Goal: Task Accomplishment & Management: Use online tool/utility

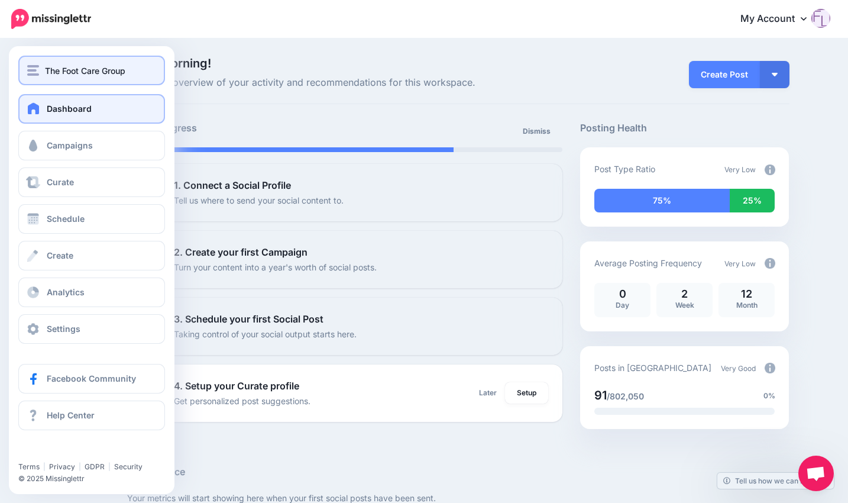
click at [49, 74] on span "The Foot Care Group" at bounding box center [85, 71] width 80 height 14
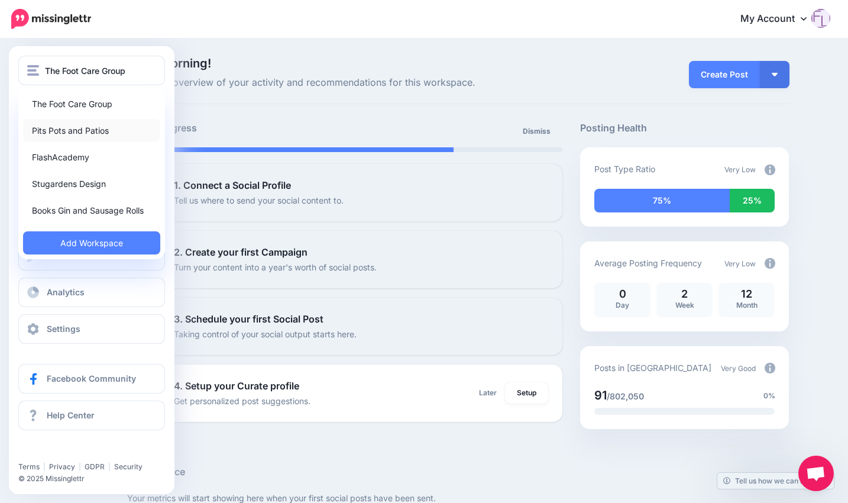
click at [63, 128] on link "Pits Pots and Patios" at bounding box center [91, 130] width 137 height 23
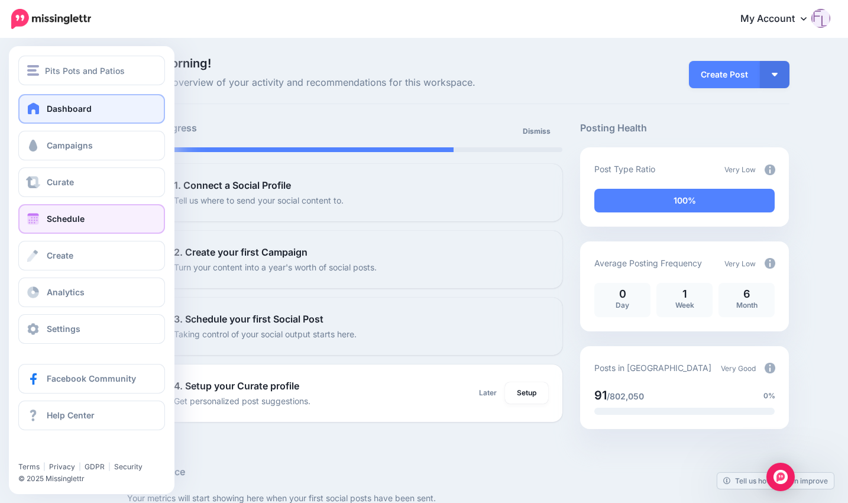
click at [76, 219] on span "Schedule" at bounding box center [66, 218] width 38 height 10
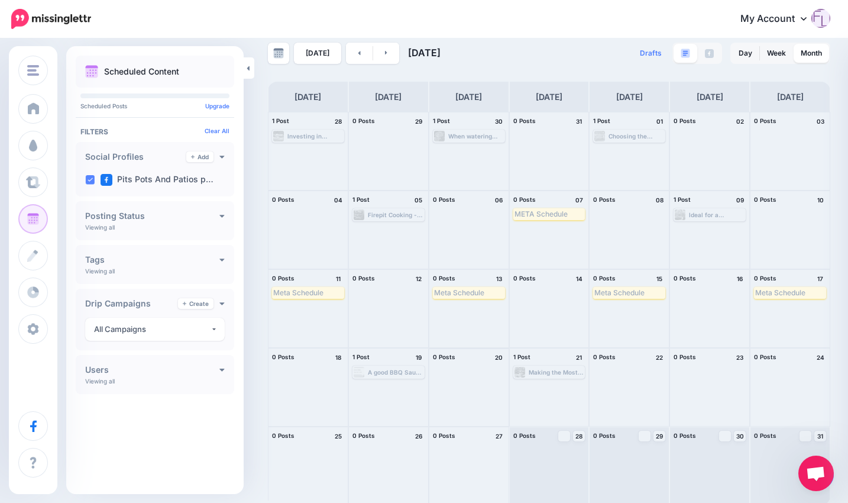
scroll to position [17, 0]
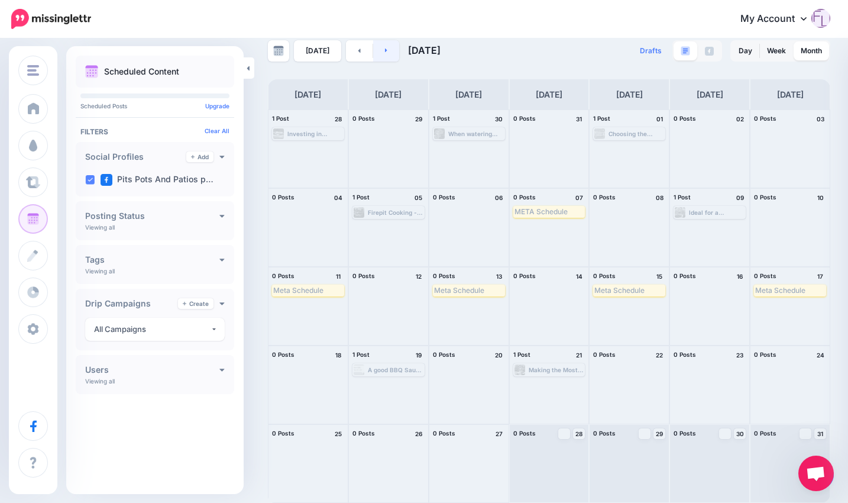
click at [385, 51] on link at bounding box center [386, 50] width 27 height 21
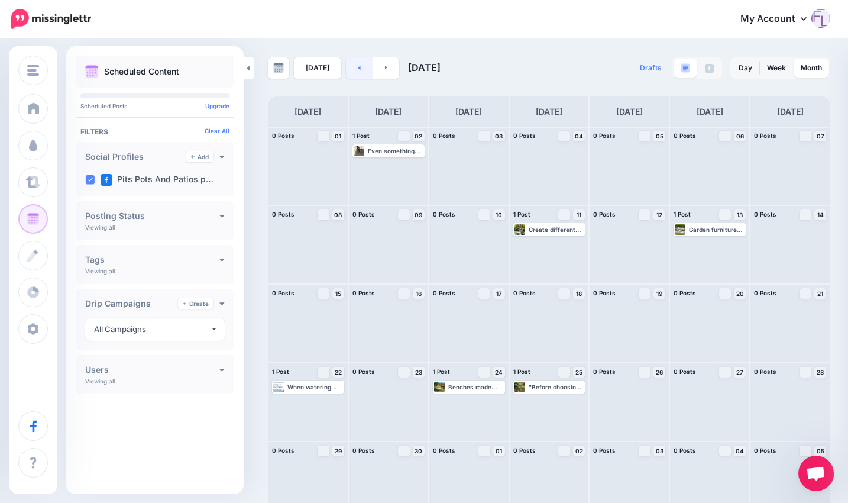
click at [358, 69] on icon at bounding box center [359, 68] width 2 height 4
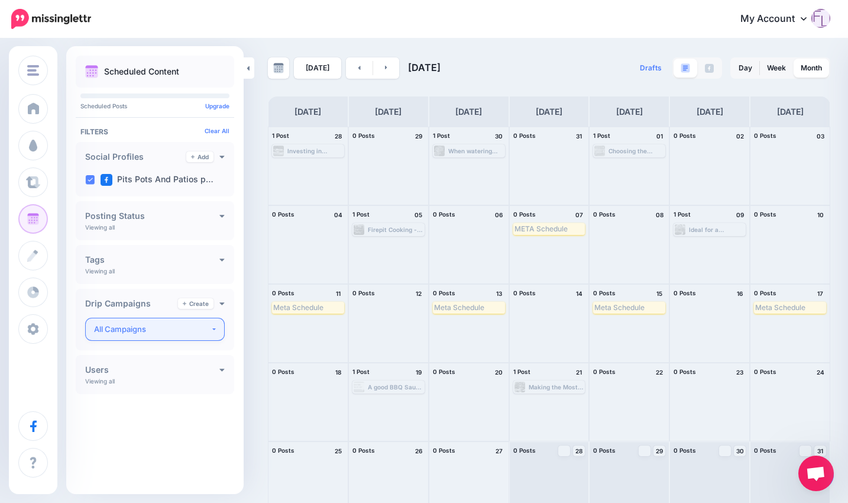
click at [124, 333] on div "All Campaigns" at bounding box center [152, 329] width 116 height 14
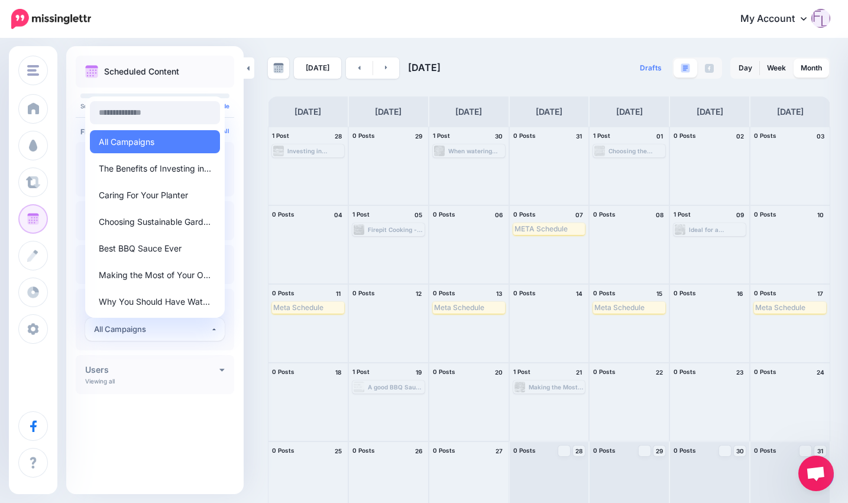
click at [167, 382] on div "Users Add Viewing all Tricia Smith Tabitha Dunn" at bounding box center [155, 374] width 158 height 39
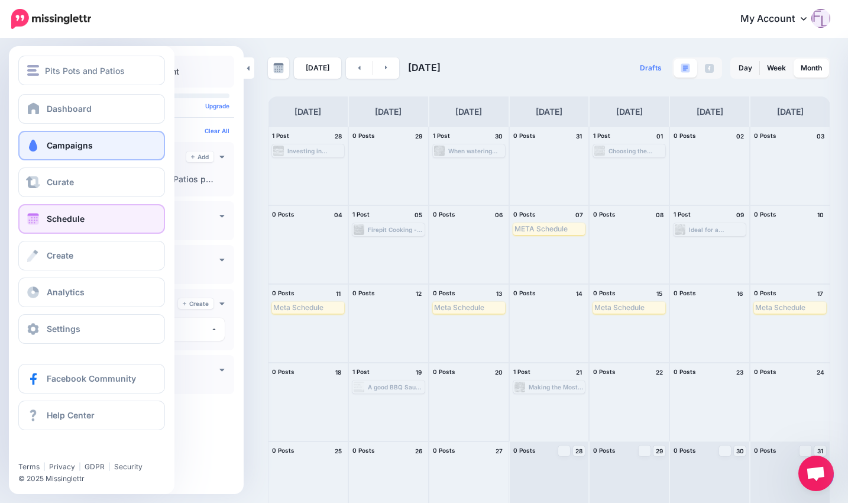
click at [63, 148] on span "Campaigns" at bounding box center [70, 145] width 46 height 10
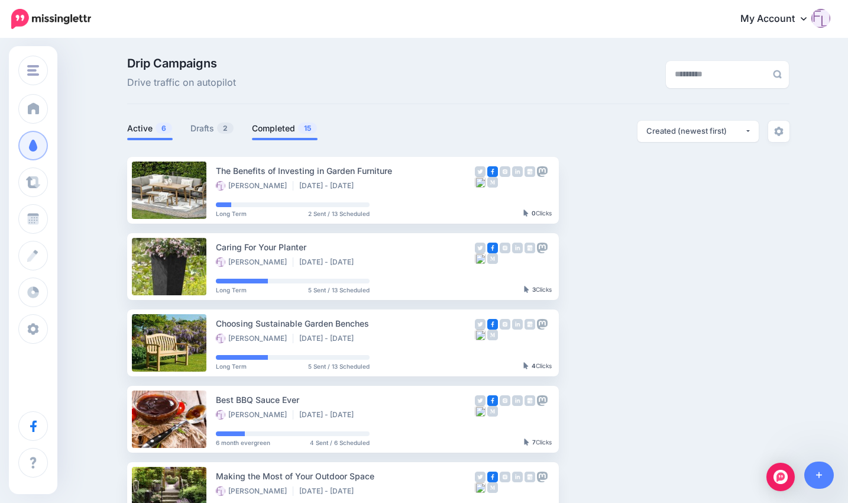
click at [291, 126] on link "Completed 15" at bounding box center [285, 128] width 66 height 14
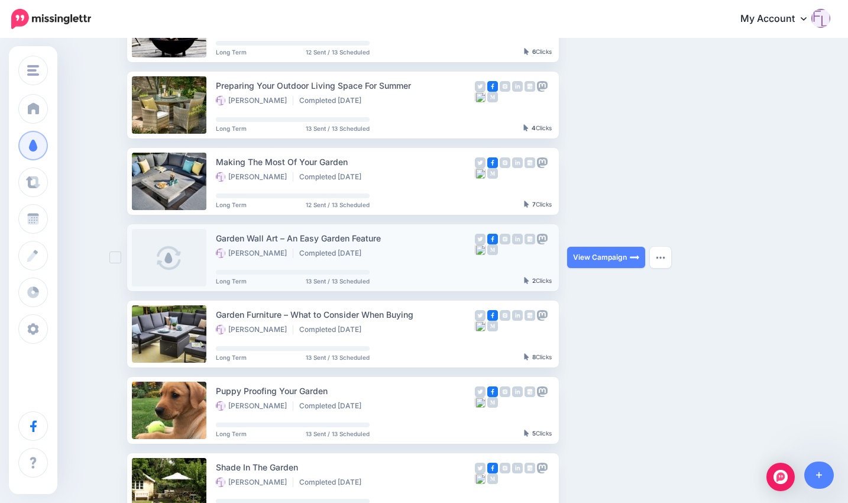
scroll to position [296, 0]
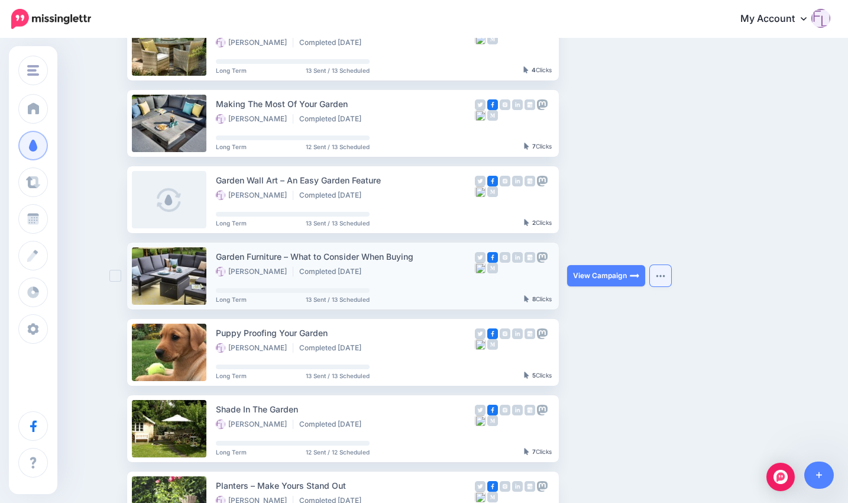
click at [665, 274] on img "button" at bounding box center [660, 276] width 9 height 4
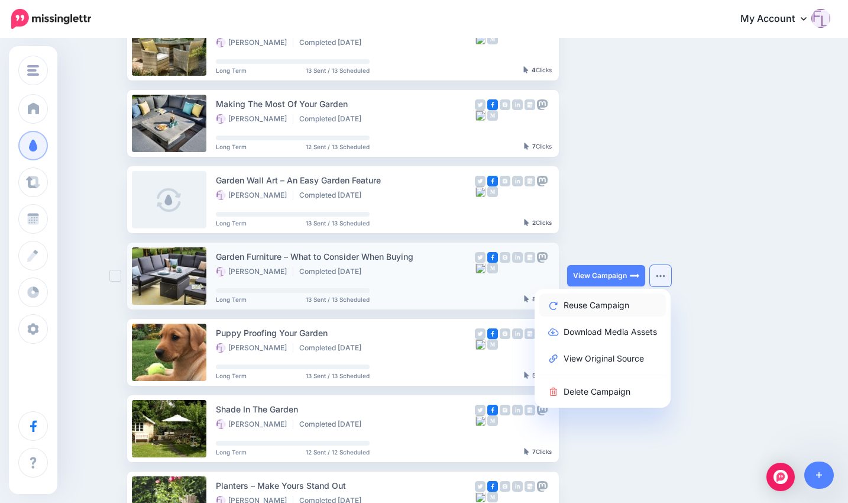
click at [626, 304] on link "Reuse Campaign" at bounding box center [602, 304] width 127 height 23
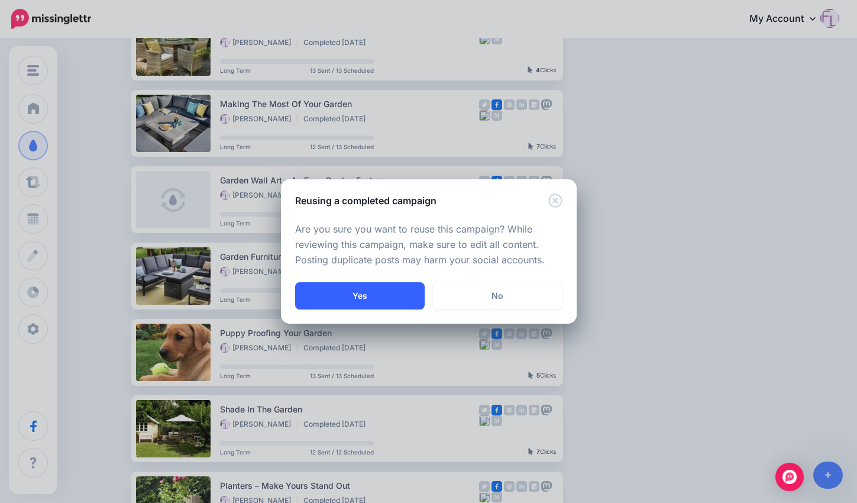
click at [367, 300] on button "Yes" at bounding box center [359, 295] width 129 height 27
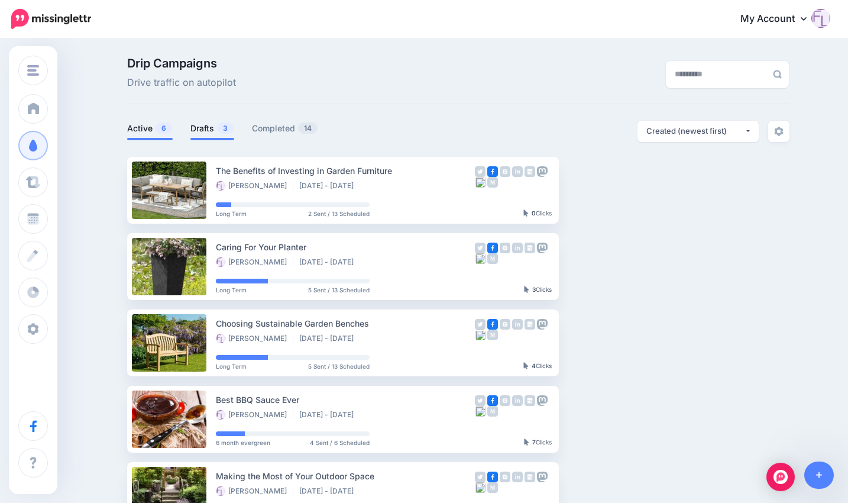
click at [217, 128] on link "Drafts 3" at bounding box center [212, 128] width 44 height 14
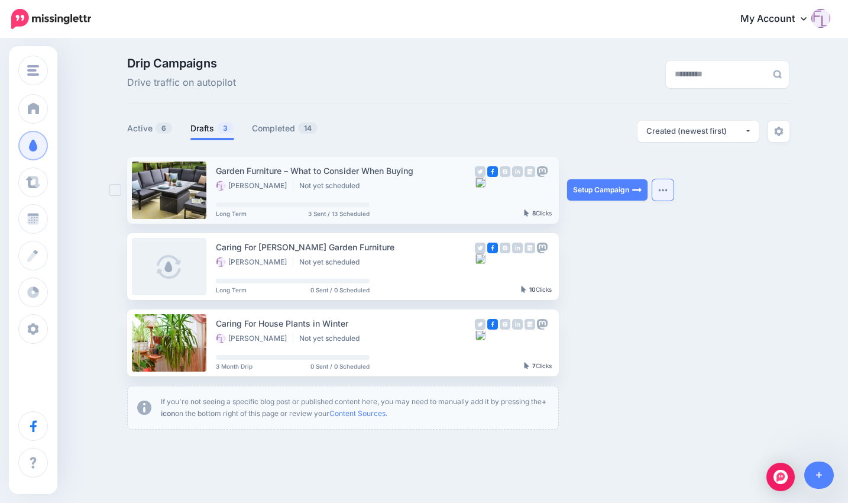
click at [668, 190] on img "button" at bounding box center [662, 190] width 9 height 4
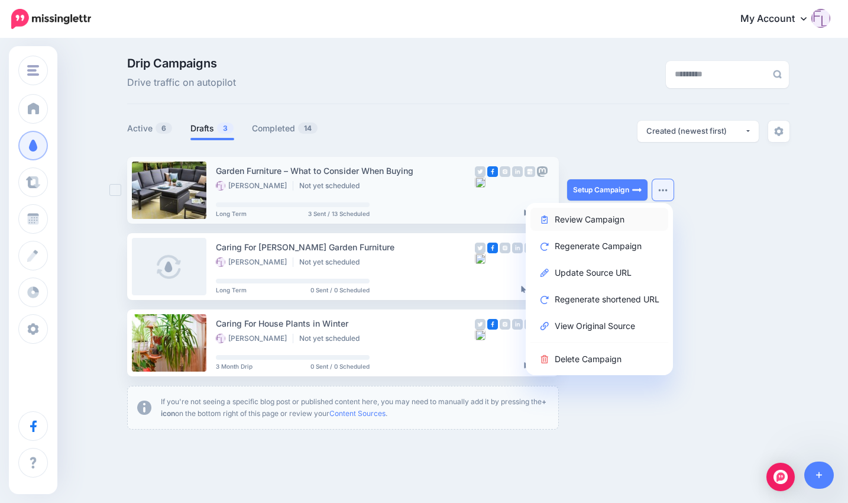
click at [598, 218] on link "Review Campaign" at bounding box center [599, 219] width 138 height 23
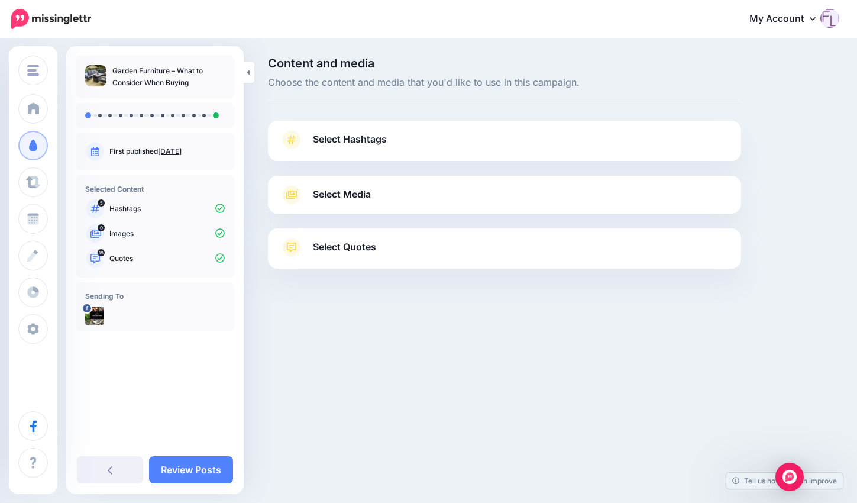
click at [335, 137] on span "Select Hashtags" at bounding box center [350, 139] width 74 height 16
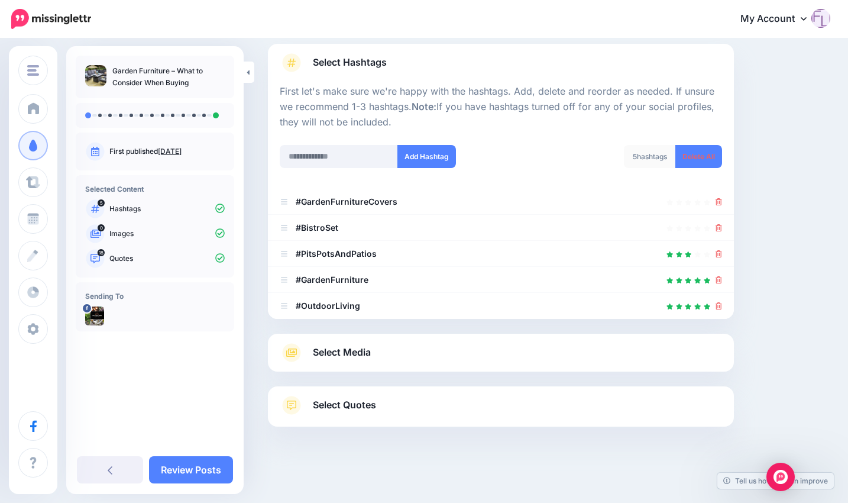
scroll to position [77, 0]
click at [341, 351] on span "Select Media" at bounding box center [342, 352] width 58 height 16
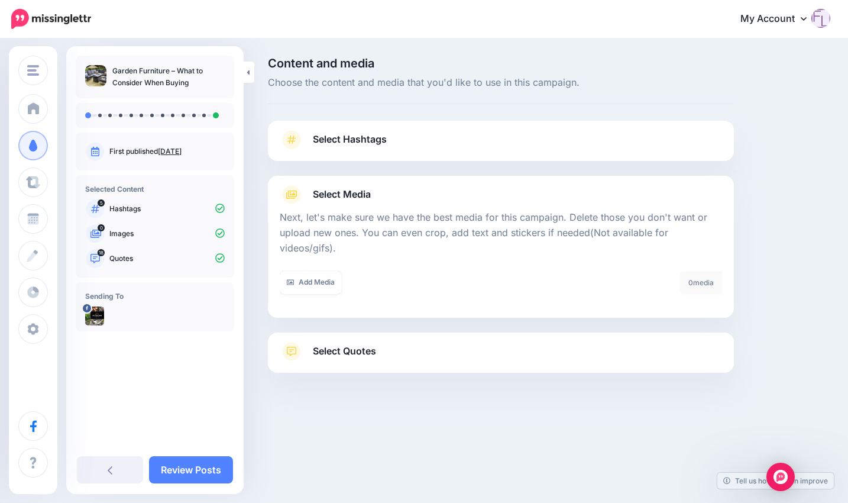
scroll to position [0, 0]
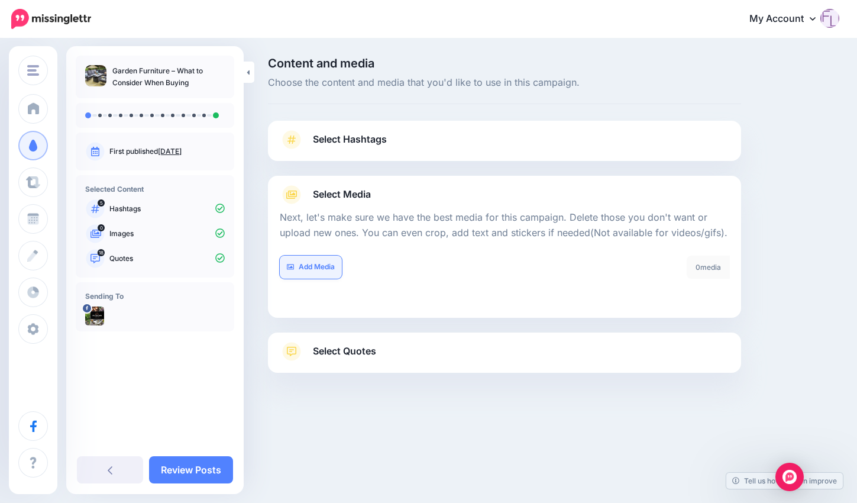
click at [310, 267] on link "Add Media" at bounding box center [311, 266] width 62 height 23
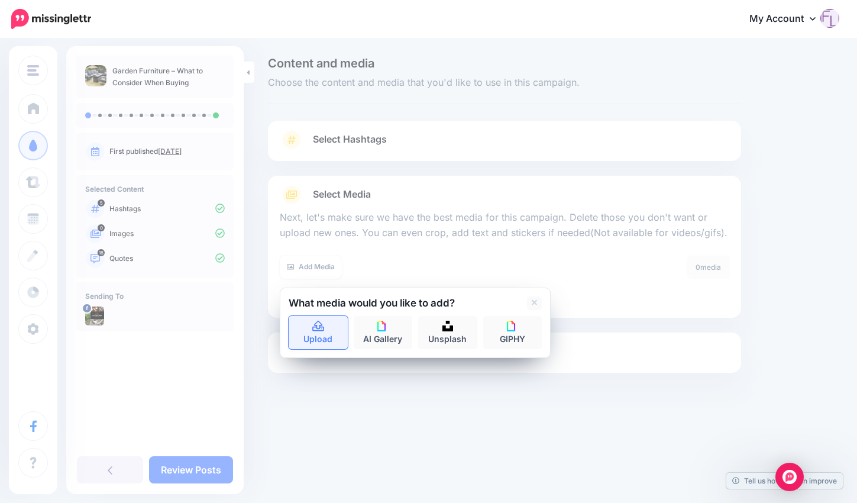
click at [316, 326] on icon at bounding box center [319, 326] width 14 height 11
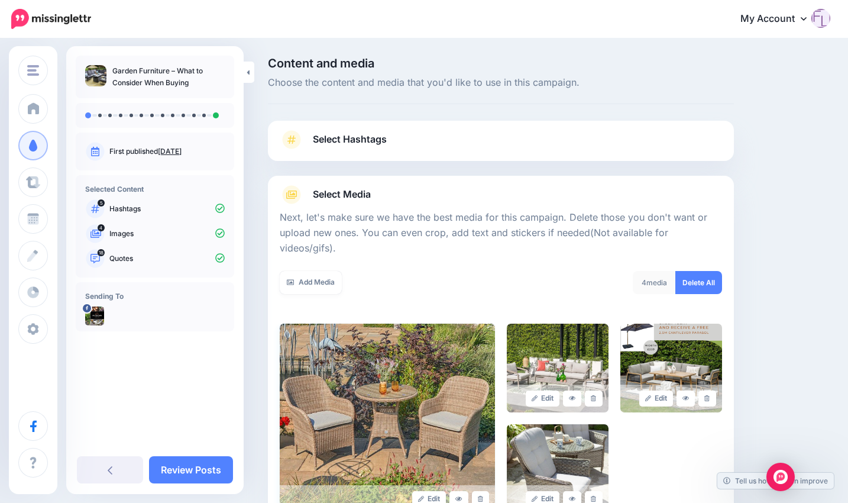
scroll to position [136, 0]
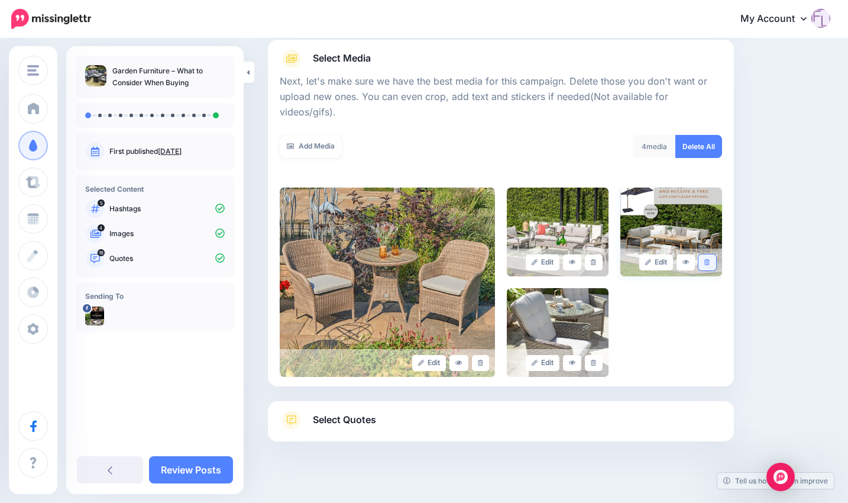
click at [710, 259] on icon at bounding box center [706, 262] width 5 height 7
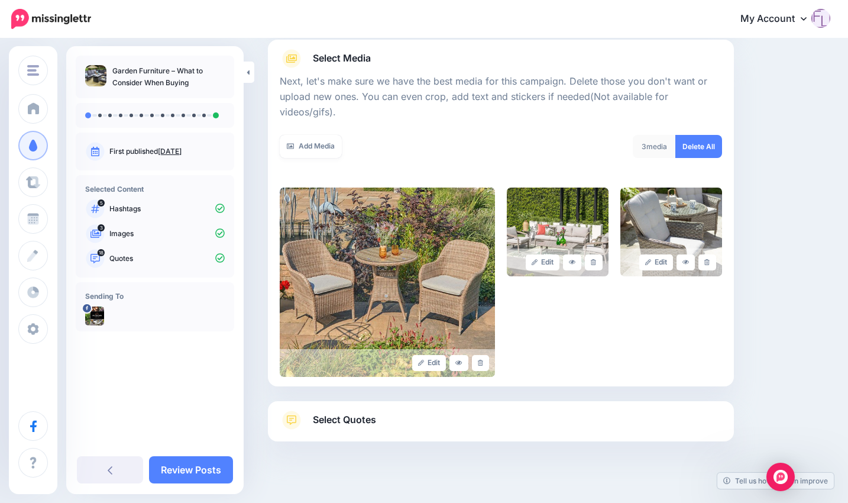
click at [377, 410] on link "Select Quotes" at bounding box center [501, 425] width 442 height 31
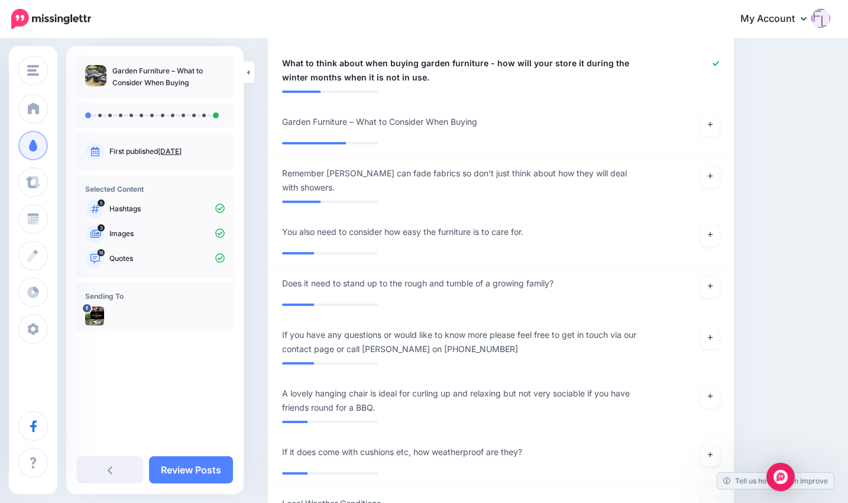
scroll to position [1437, 0]
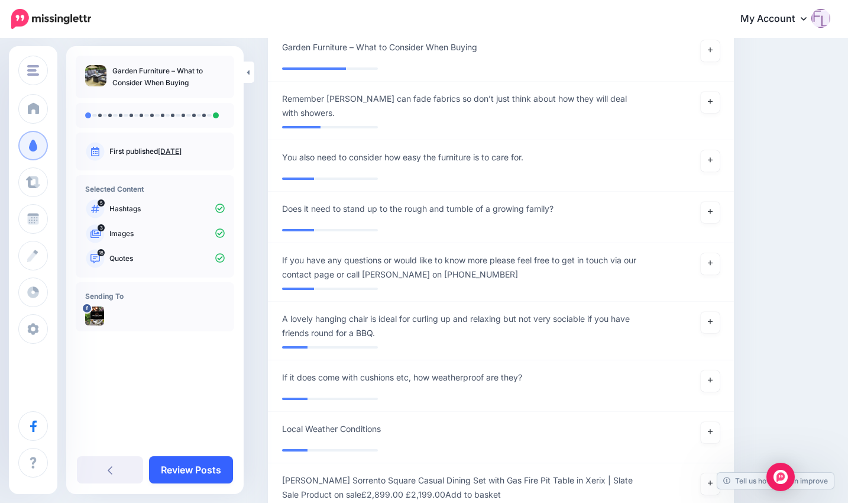
click at [187, 468] on link "Review Posts" at bounding box center [191, 469] width 84 height 27
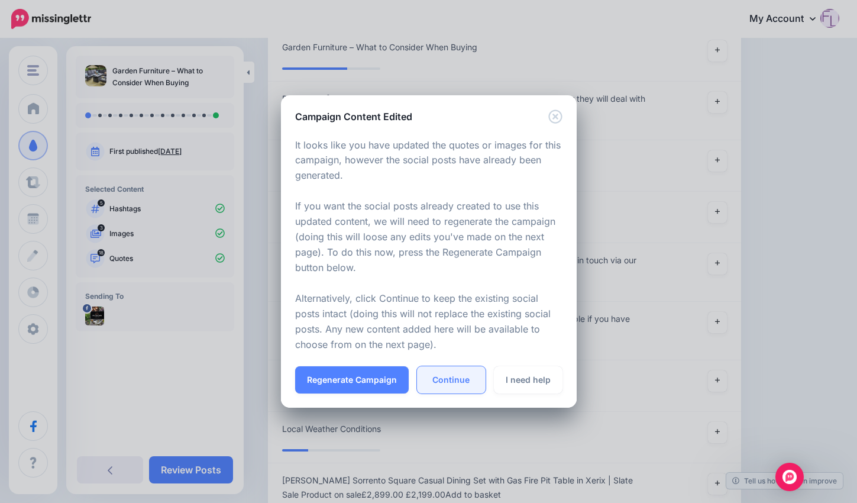
click at [459, 384] on link "Continue" at bounding box center [451, 379] width 69 height 27
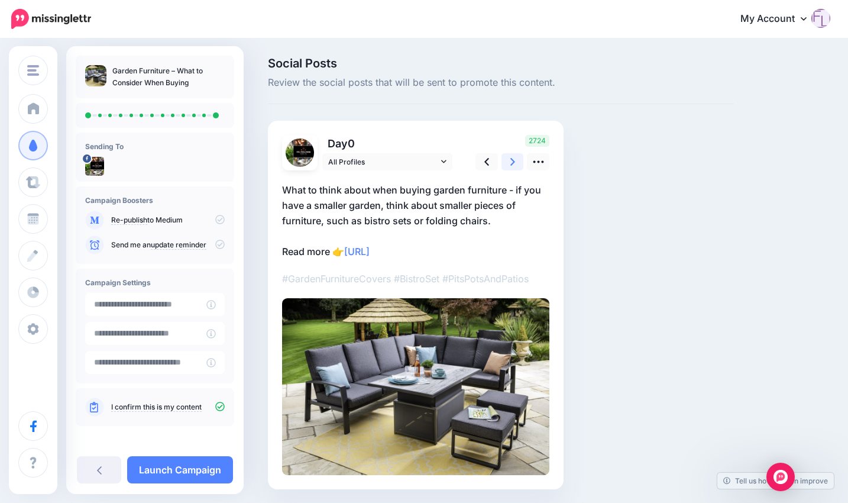
click at [511, 160] on icon at bounding box center [512, 161] width 5 height 12
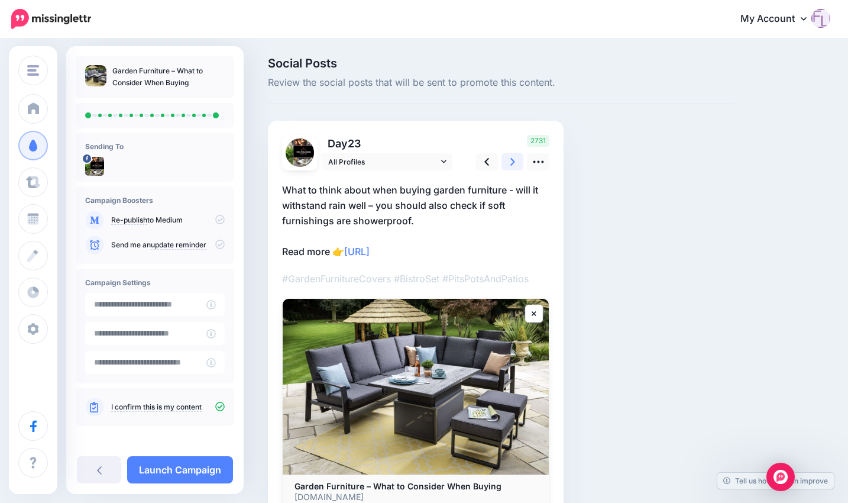
click at [513, 163] on icon at bounding box center [512, 162] width 5 height 8
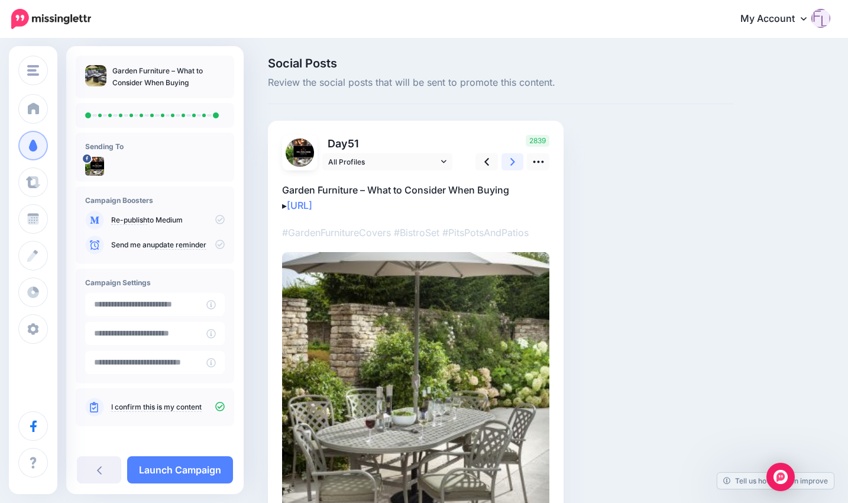
click at [513, 163] on icon at bounding box center [512, 162] width 5 height 8
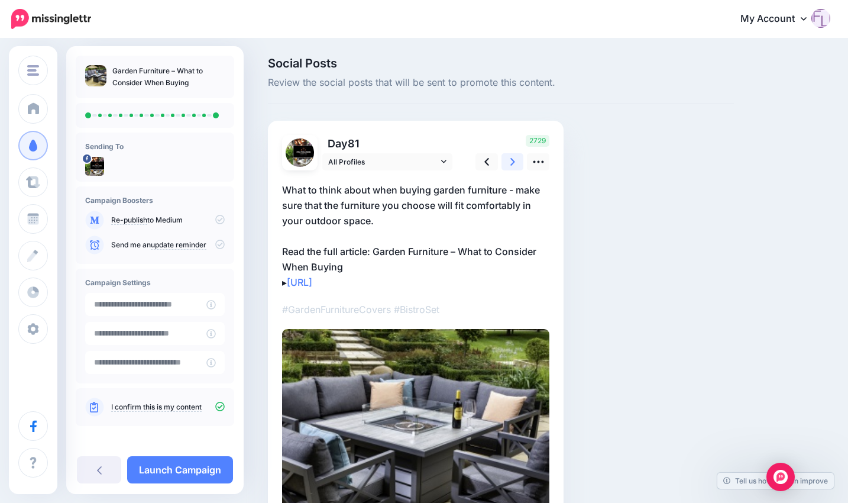
click at [513, 163] on icon at bounding box center [512, 162] width 5 height 8
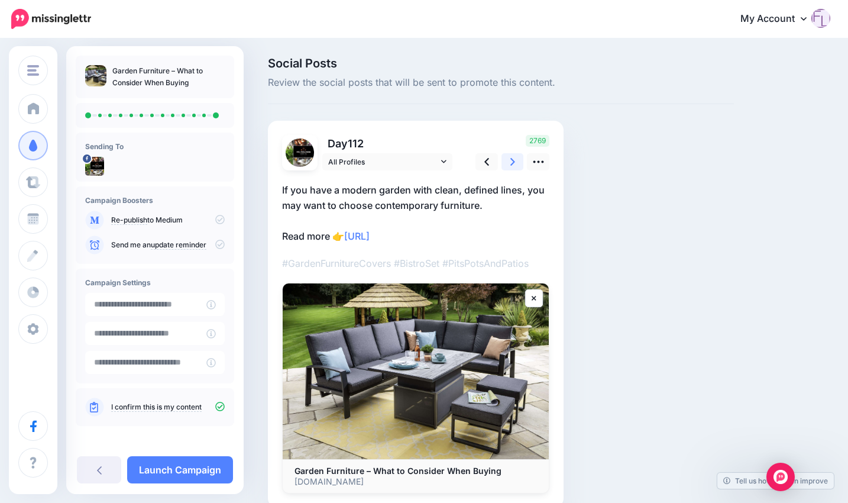
click at [514, 162] on icon at bounding box center [512, 162] width 5 height 8
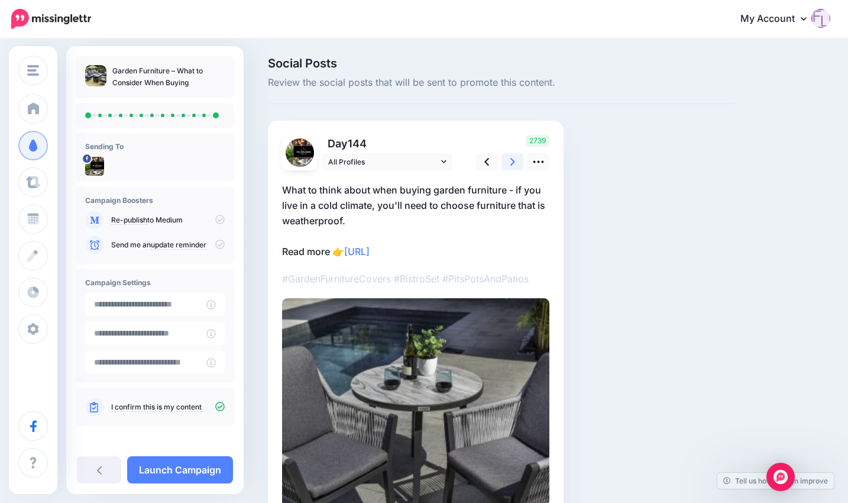
click at [514, 161] on icon at bounding box center [512, 162] width 5 height 8
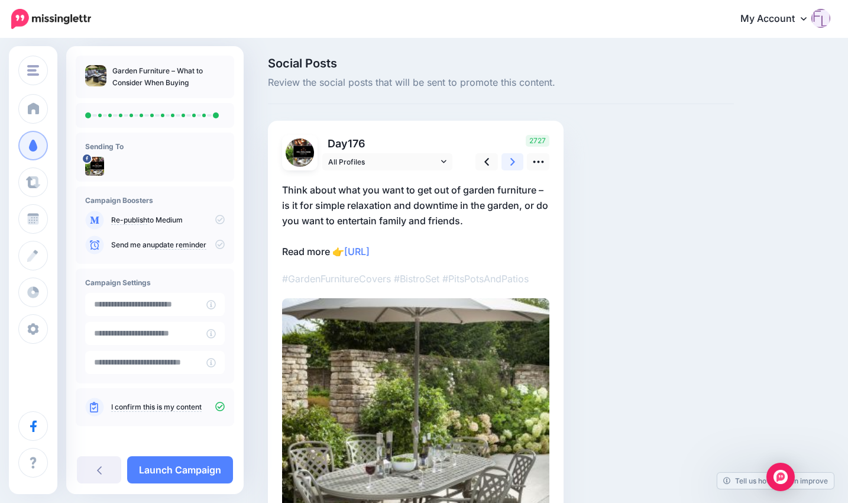
click at [514, 161] on icon at bounding box center [512, 162] width 5 height 8
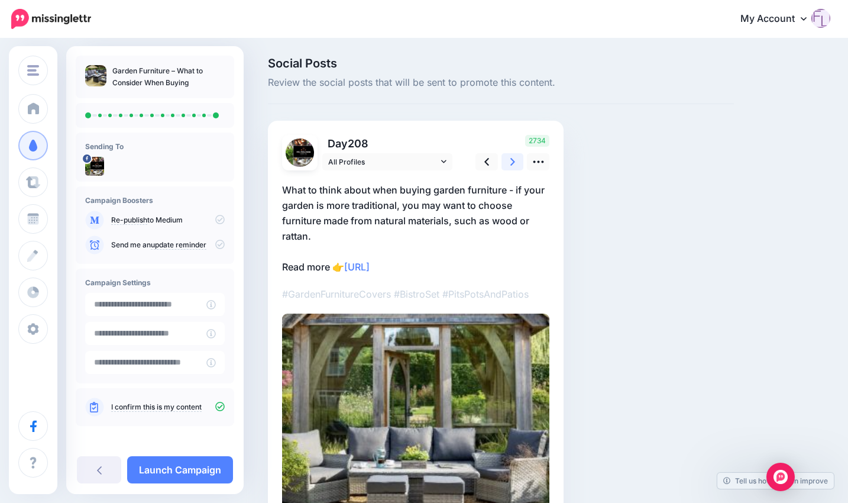
click at [514, 161] on icon at bounding box center [512, 162] width 5 height 8
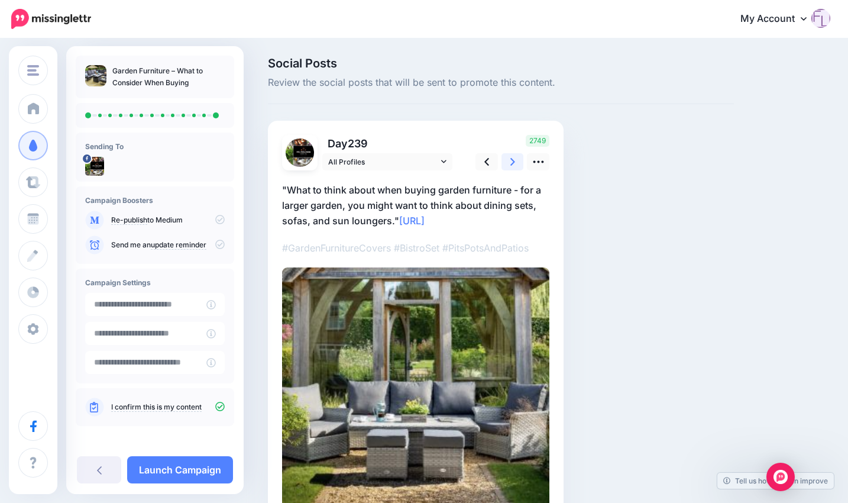
click at [514, 161] on icon at bounding box center [512, 162] width 5 height 8
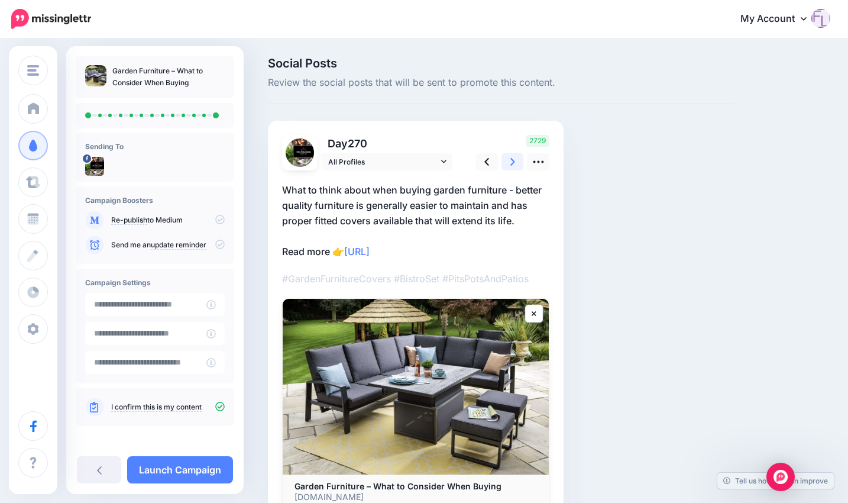
click at [514, 161] on icon at bounding box center [512, 162] width 5 height 8
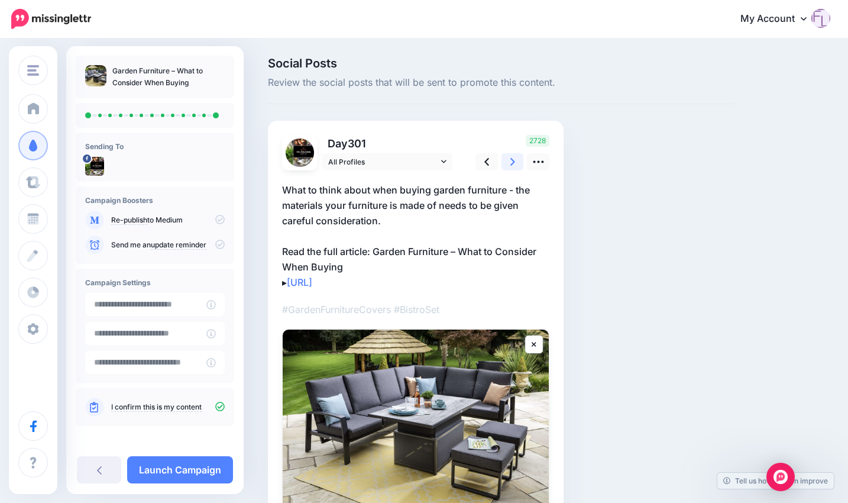
click at [516, 161] on link at bounding box center [512, 161] width 22 height 17
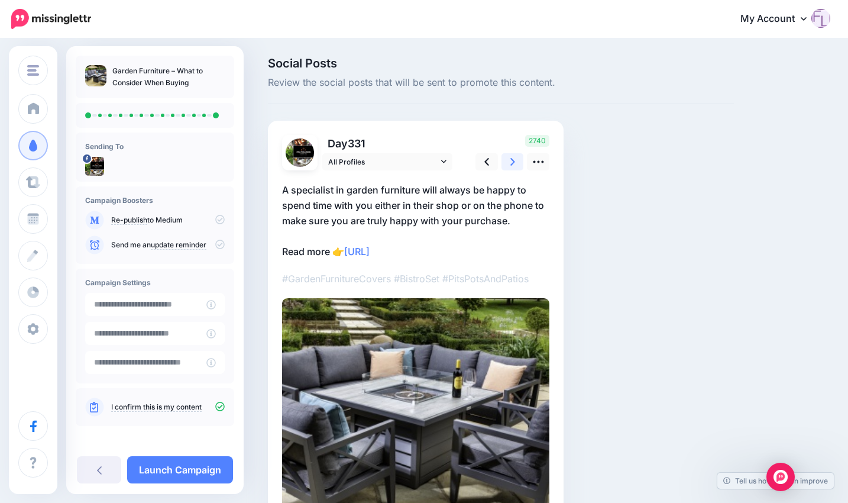
click at [516, 161] on link at bounding box center [512, 161] width 22 height 17
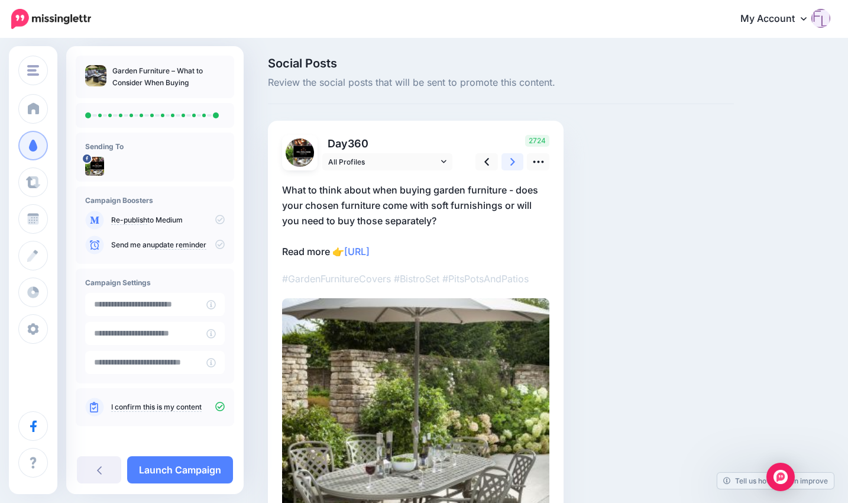
click at [516, 161] on link at bounding box center [512, 161] width 22 height 17
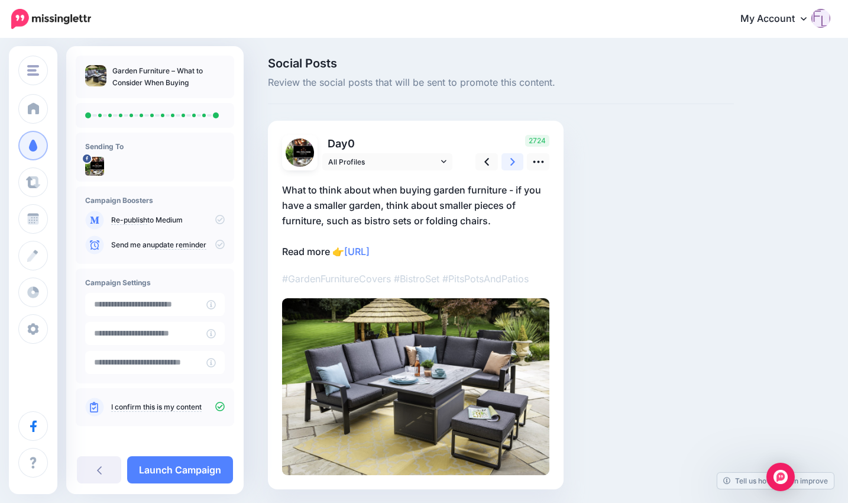
scroll to position [3, 0]
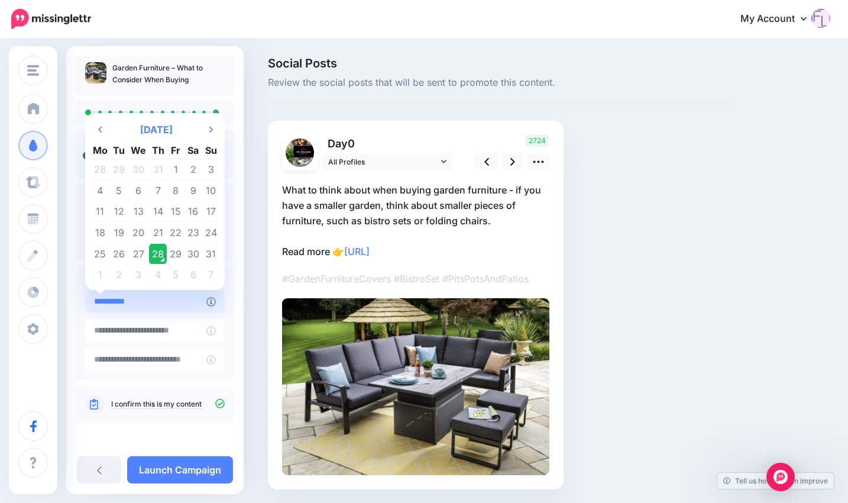
click at [173, 302] on input "**********" at bounding box center [145, 301] width 121 height 23
click at [173, 255] on td "29" at bounding box center [176, 253] width 18 height 21
type input "**********"
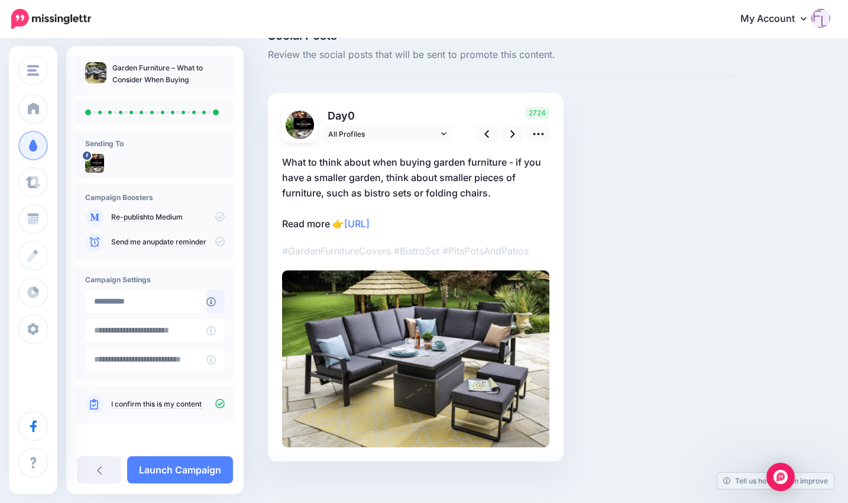
scroll to position [40, 0]
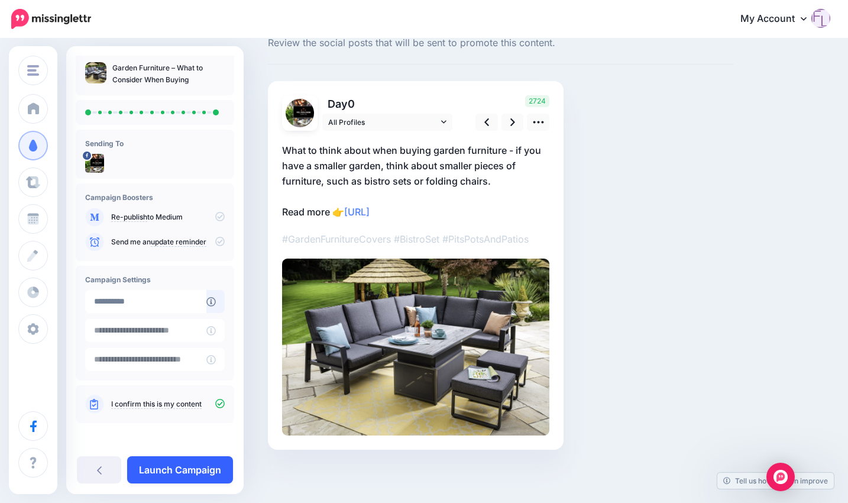
click at [174, 467] on link "Launch Campaign" at bounding box center [180, 469] width 106 height 27
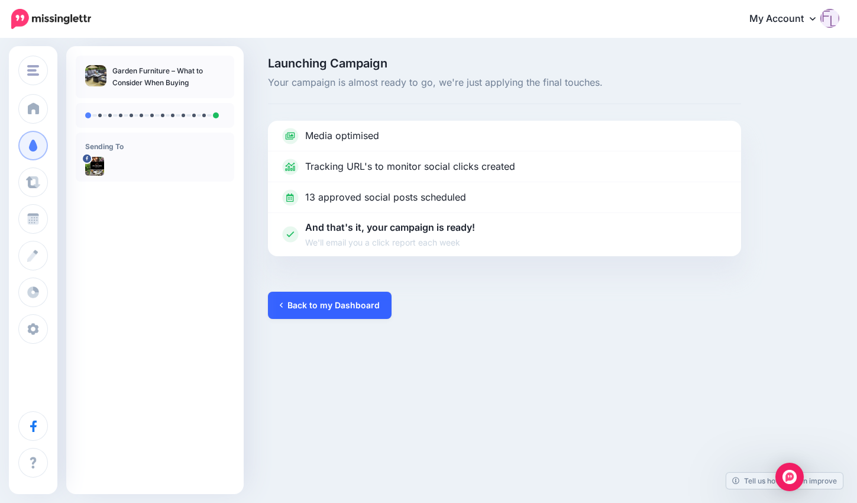
click at [316, 310] on link "Back to my Dashboard" at bounding box center [330, 304] width 124 height 27
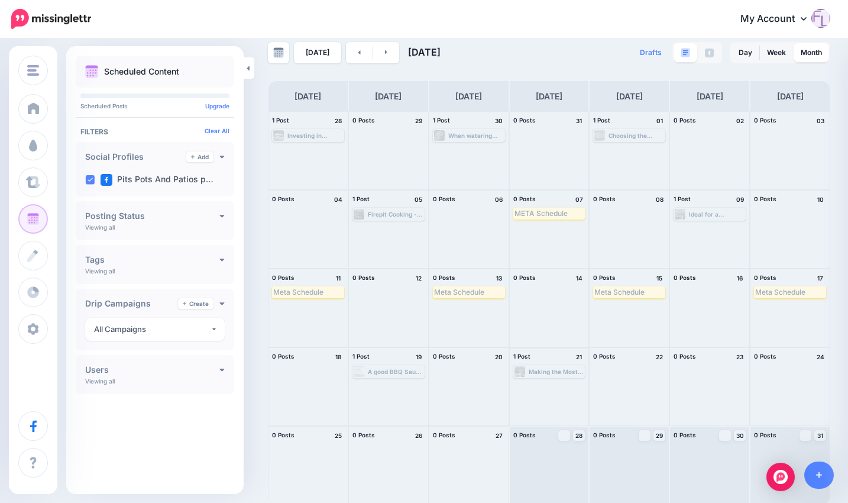
scroll to position [17, 0]
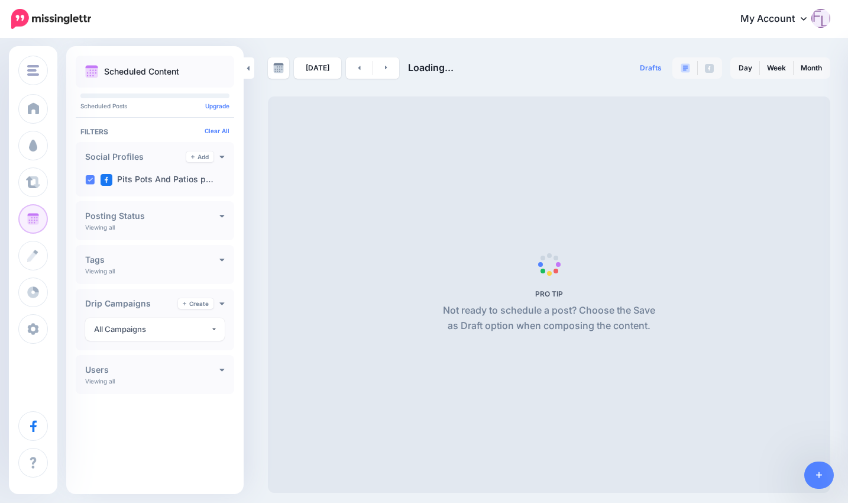
scroll to position [17, 0]
